Goal: Check status

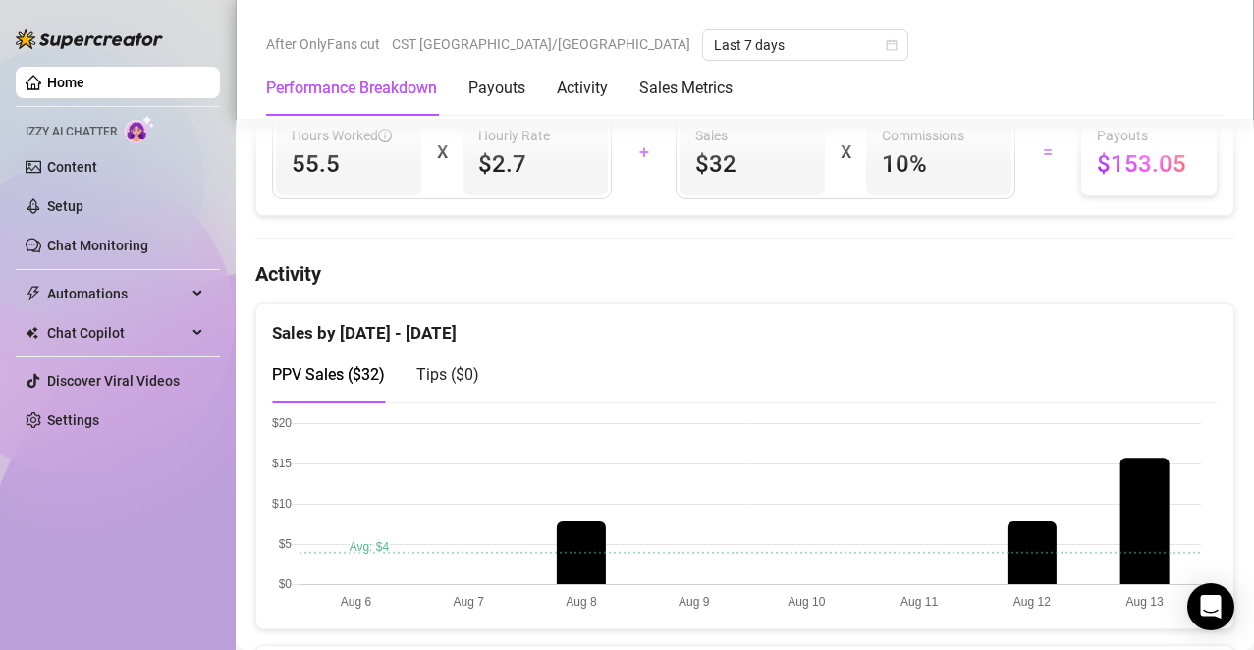
scroll to position [832, 0]
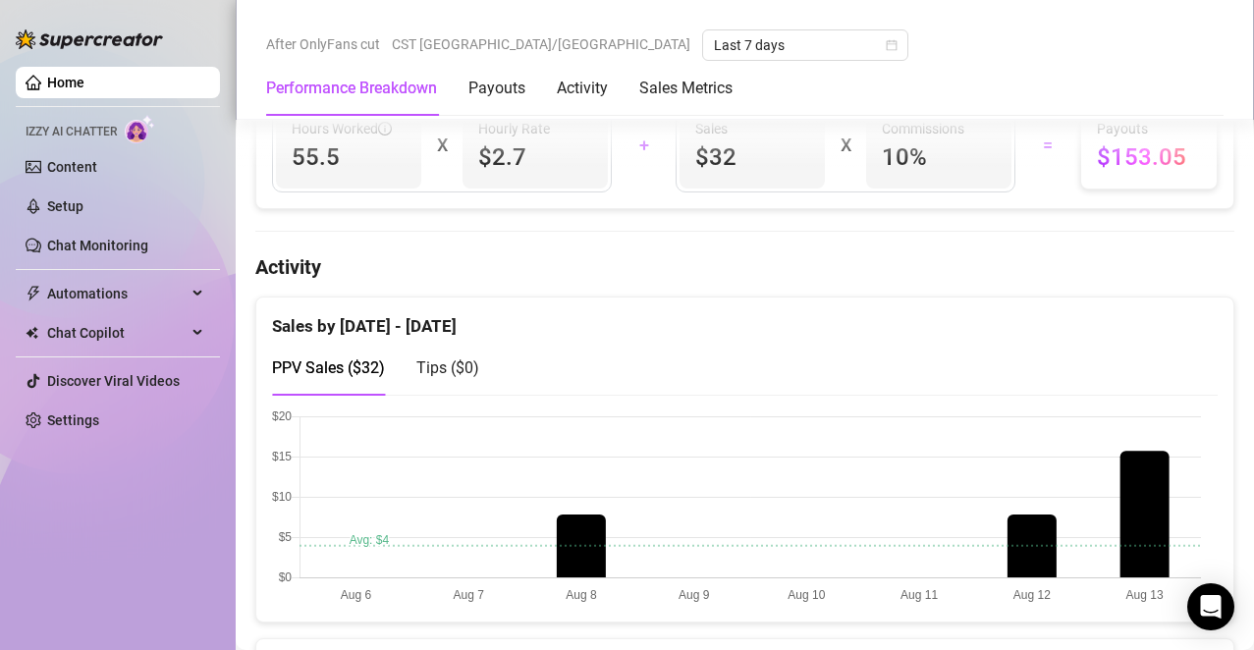
click at [905, 619] on div at bounding box center [744, 508] width 977 height 228
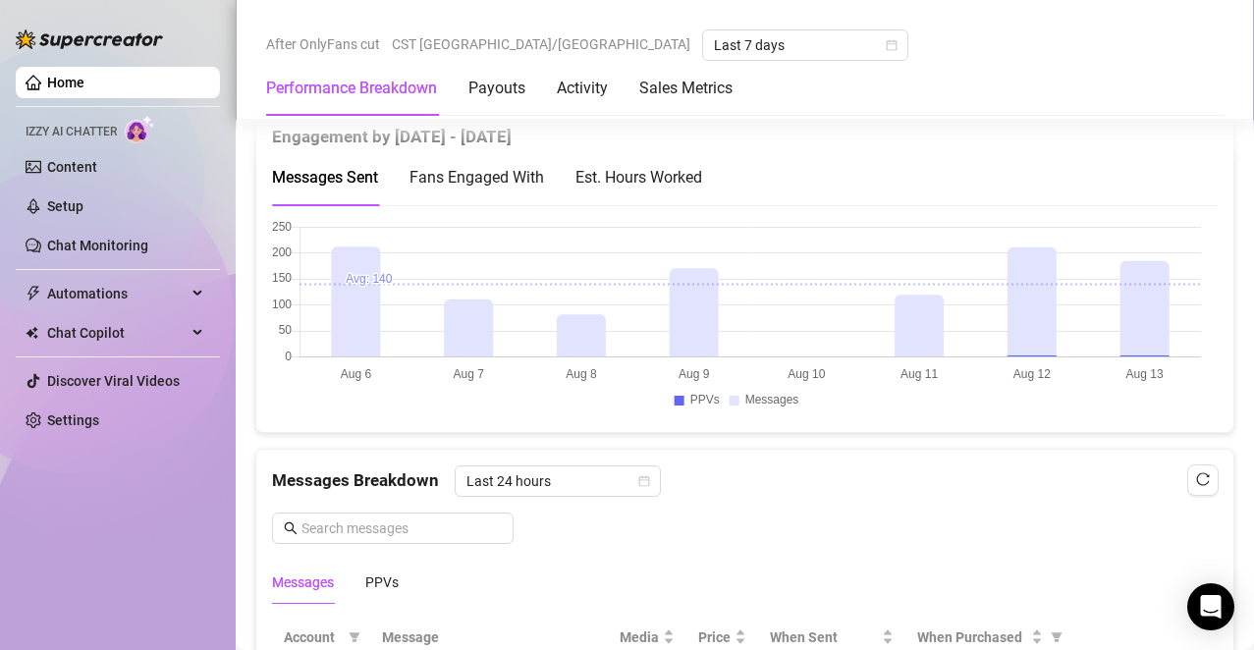
scroll to position [1368, 0]
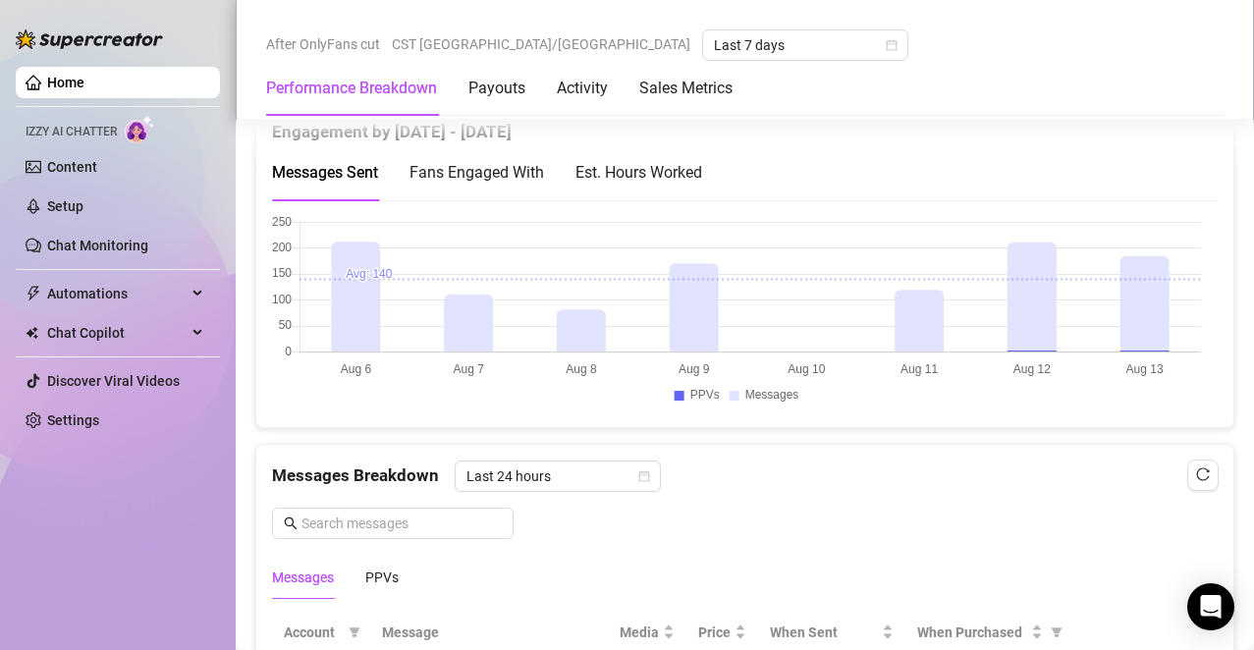
click at [676, 181] on div "Est. Hours Worked" at bounding box center [638, 172] width 127 height 25
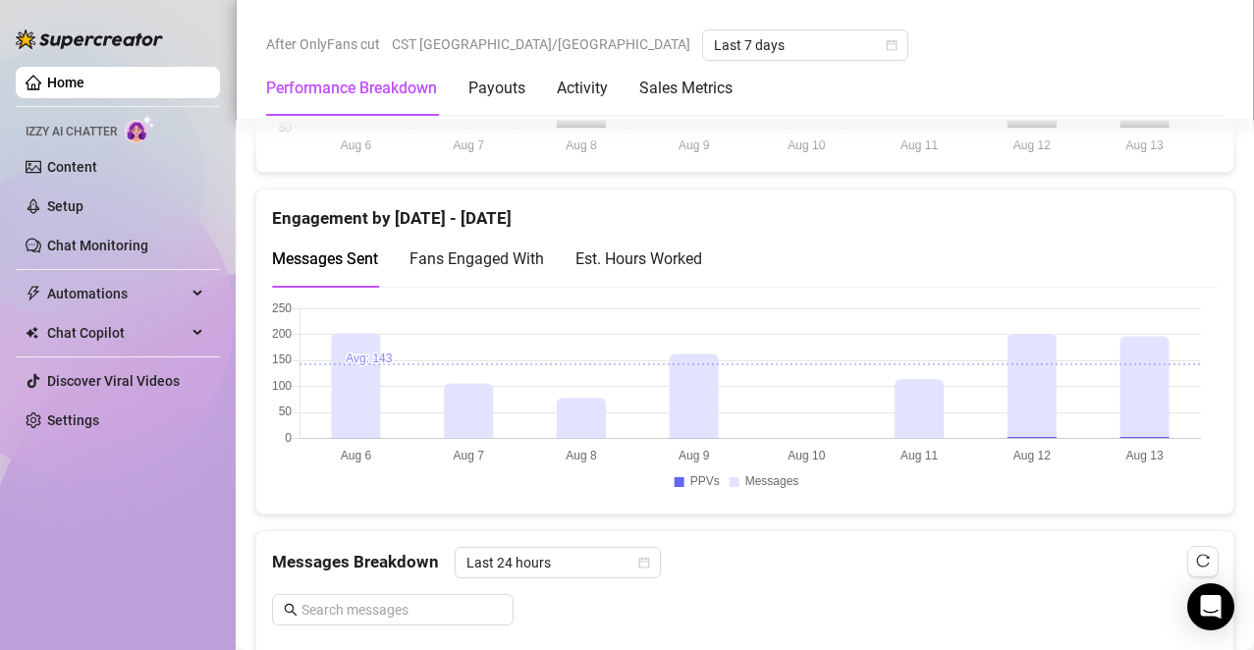
scroll to position [1283, 0]
click at [694, 255] on div "Est. Hours Worked" at bounding box center [638, 257] width 127 height 25
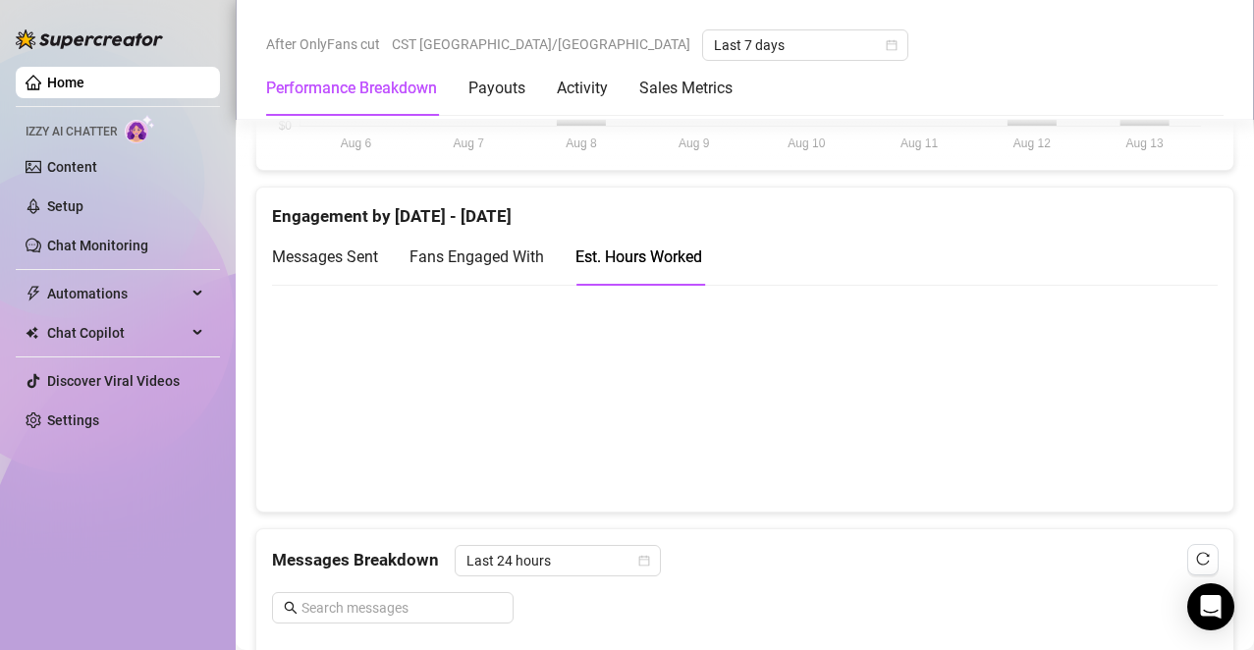
click at [319, 247] on span "Messages Sent" at bounding box center [325, 256] width 106 height 19
